Goal: Task Accomplishment & Management: Manage account settings

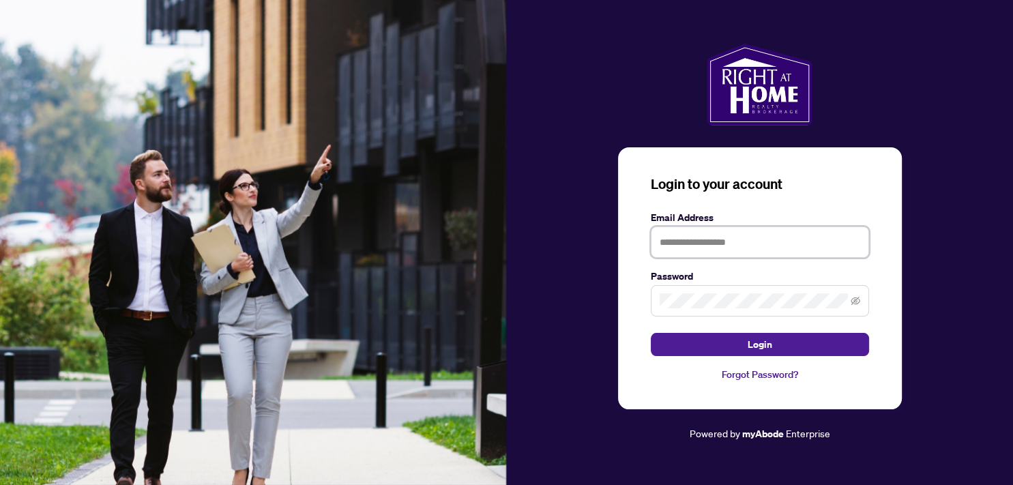
click at [702, 246] on input "text" at bounding box center [760, 242] width 218 height 31
type input "**********"
click at [852, 298] on icon "eye-invisible" at bounding box center [856, 301] width 10 height 10
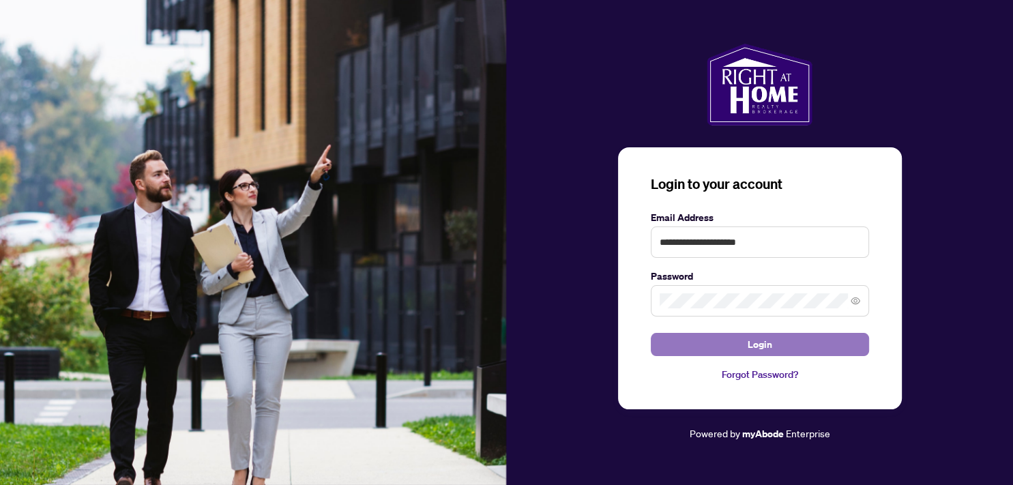
click at [758, 342] on span "Login" at bounding box center [760, 345] width 25 height 22
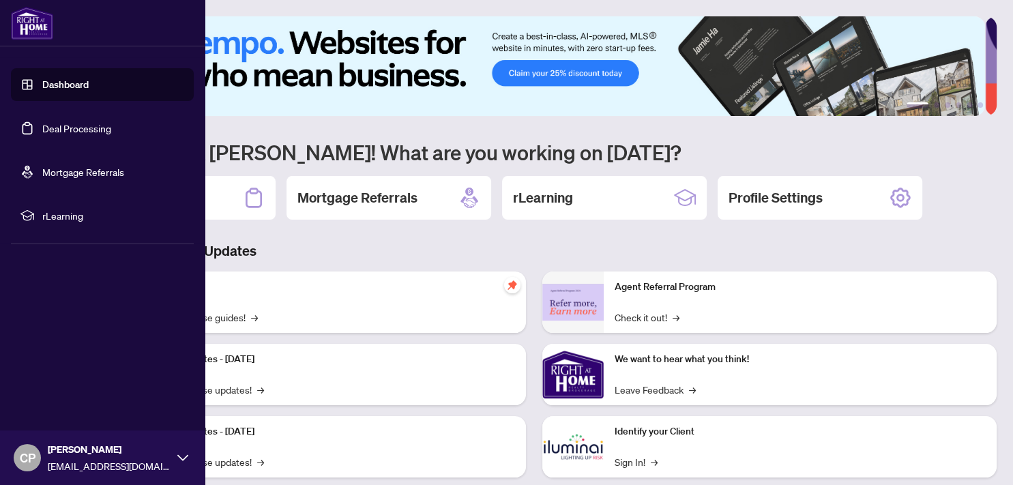
click at [73, 127] on link "Deal Processing" at bounding box center [76, 128] width 69 height 12
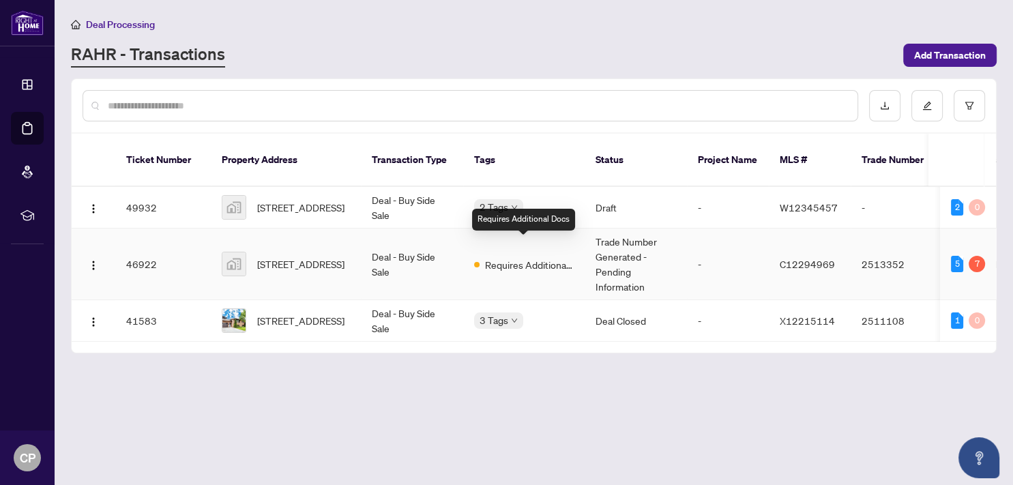
click at [514, 257] on span "Requires Additional Docs" at bounding box center [529, 264] width 89 height 15
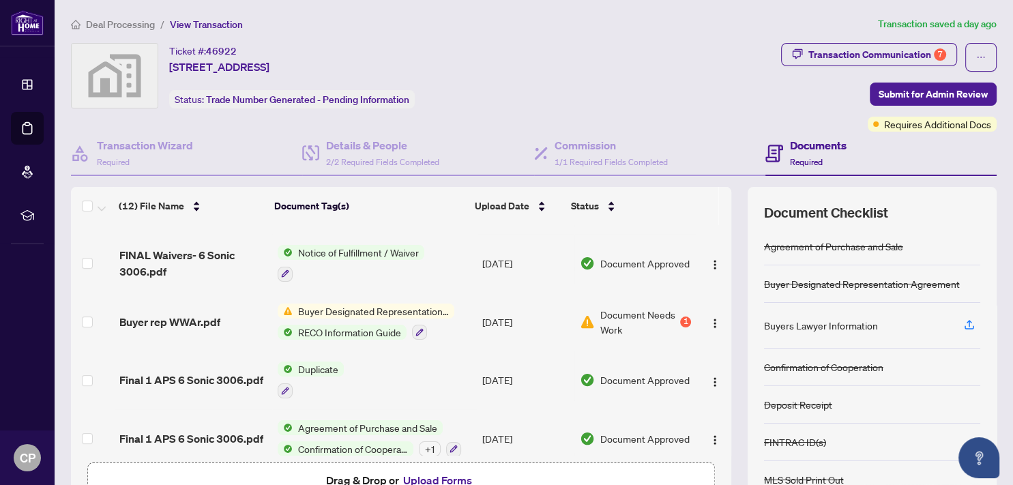
scroll to position [452, 0]
